Goal: Transaction & Acquisition: Purchase product/service

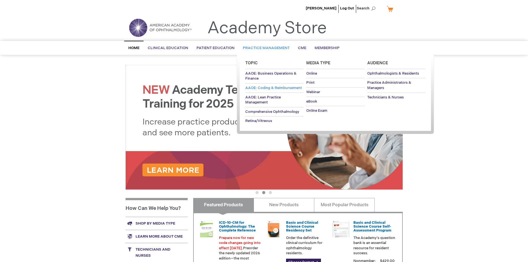
click at [282, 87] on span "AAOE: Coding & Reimbursement" at bounding box center [273, 88] width 57 height 4
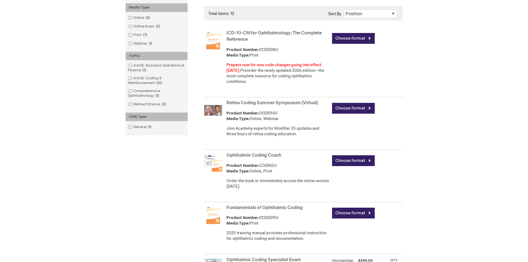
scroll to position [149, 0]
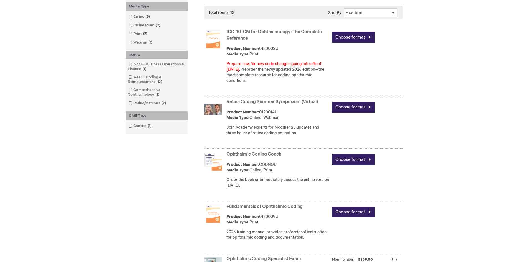
click at [274, 204] on link "Fundamentals of Ophthalmic Coding" at bounding box center [265, 206] width 76 height 5
